Goal: Complete application form: Complete application form

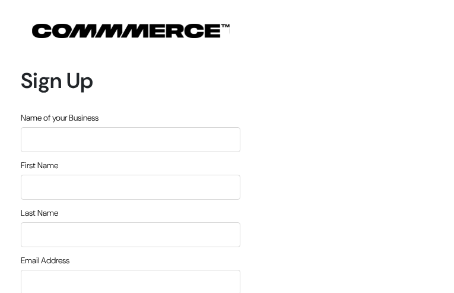
type input "IhyYMiapD"
type input "dmfniyHqFcBOjtll"
type input "bfrcTHrBv"
type input "kleifur@gmail.com"
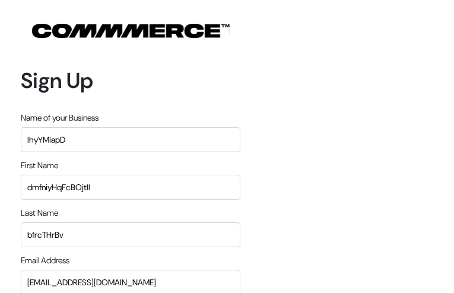
type input "6268099229"
type input "kCVoRXTusBGpeDV"
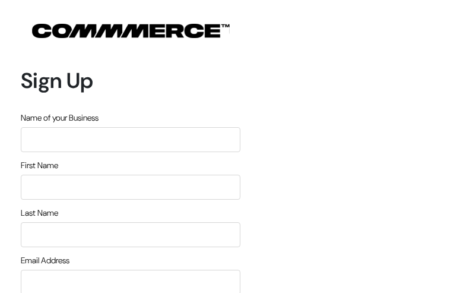
type input "lnoXBiFywcSuNH"
type input "cAvdHkccPfR"
type input "ozBqsRhgvxH"
type input "[EMAIL_ADDRESS][DOMAIN_NAME]"
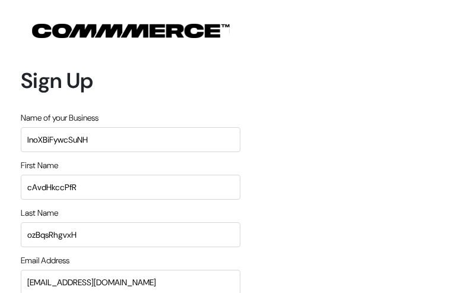
type input "6229107209"
type input "MffbDeiSpAmMwAvH"
